Goal: Task Accomplishment & Management: Manage account settings

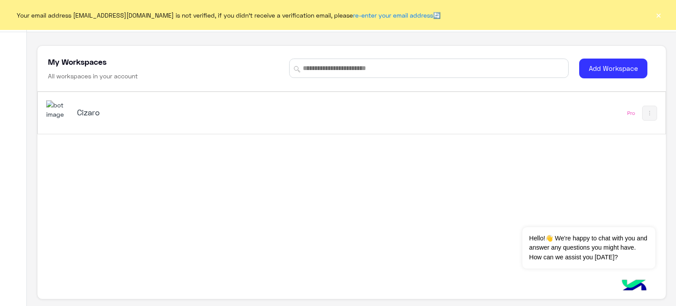
click at [88, 112] on h5 "Cizaro" at bounding box center [187, 112] width 220 height 11
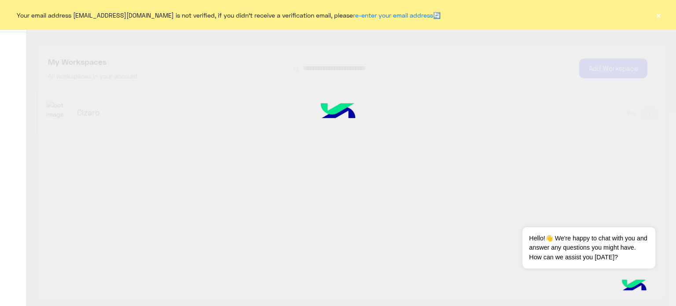
click at [657, 15] on button "×" at bounding box center [658, 15] width 9 height 9
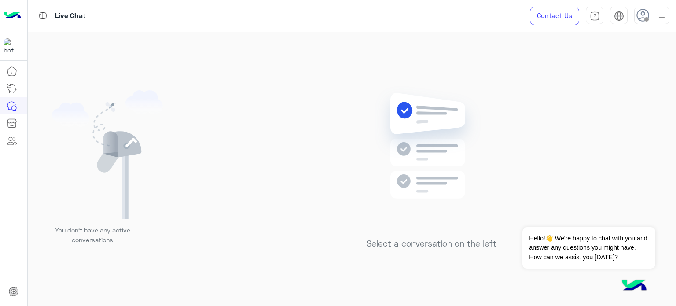
click at [658, 17] on img at bounding box center [661, 16] width 11 height 11
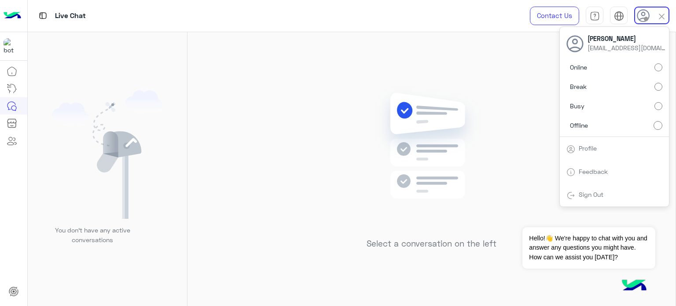
click at [650, 68] on label "Online" at bounding box center [614, 67] width 96 height 16
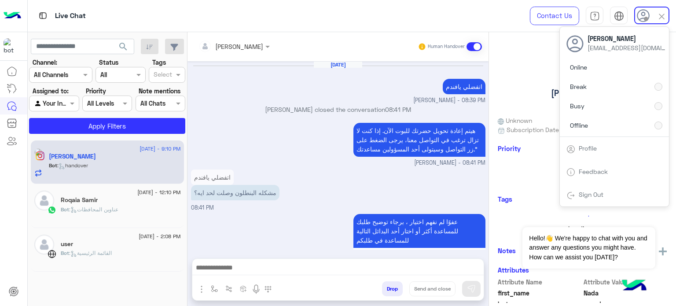
scroll to position [211, 0]
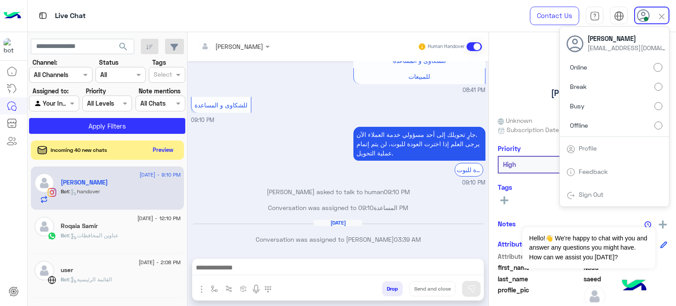
click at [662, 18] on img at bounding box center [662, 16] width 10 height 10
